Goal: Information Seeking & Learning: Learn about a topic

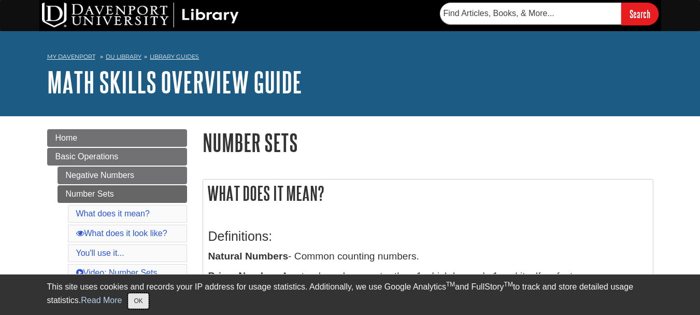
click at [140, 301] on button "OK" at bounding box center [138, 301] width 20 height 16
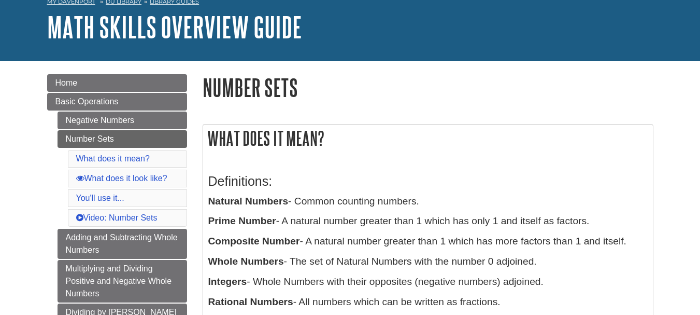
scroll to position [93, 0]
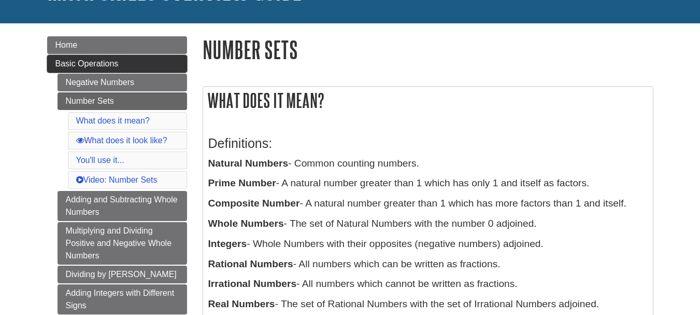
click at [117, 63] on span "Basic Operations" at bounding box center [86, 63] width 63 height 9
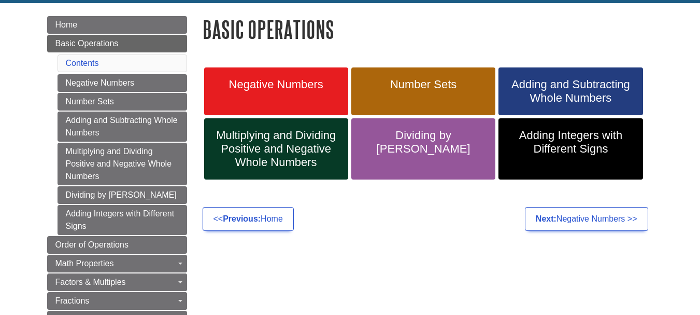
scroll to position [115, 0]
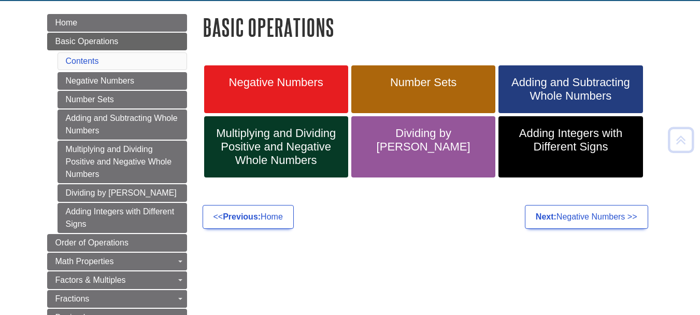
drag, startPoint x: 707, startPoint y: 41, endPoint x: 707, endPoint y: 71, distance: 29.5
click at [551, 145] on span "Adding Integers with Different Signs" at bounding box center [570, 139] width 129 height 27
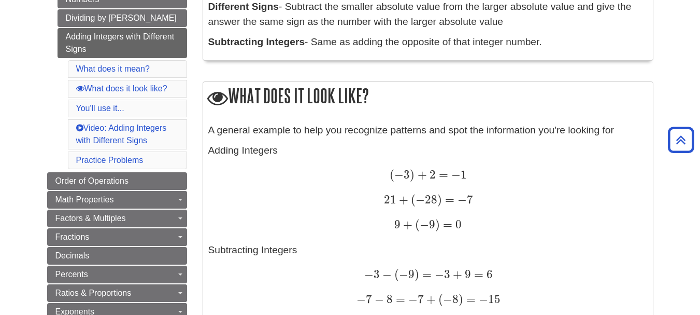
drag, startPoint x: 707, startPoint y: 19, endPoint x: 707, endPoint y: 79, distance: 60.1
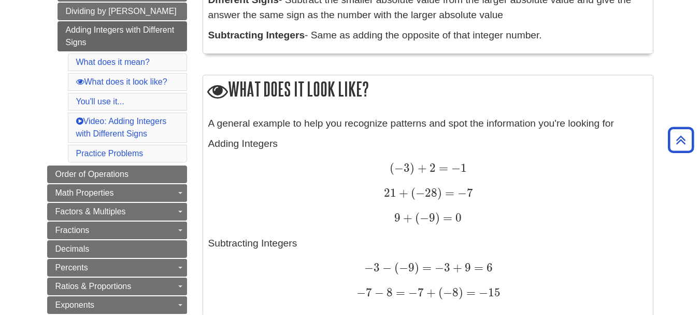
scroll to position [330, 0]
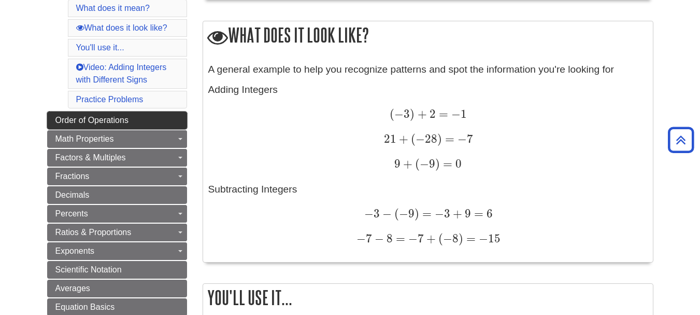
click at [84, 118] on span "Order of Operations" at bounding box center [91, 120] width 73 height 9
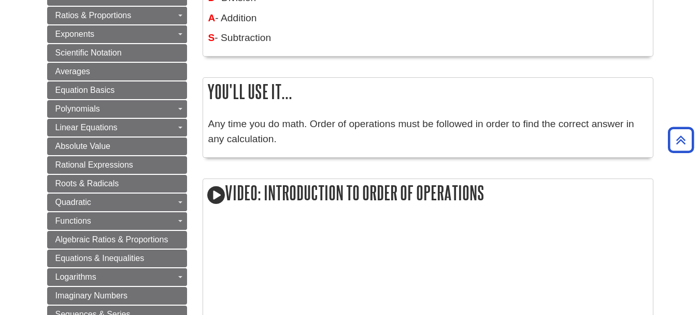
scroll to position [343, 0]
